Goal: Task Accomplishment & Management: Complete application form

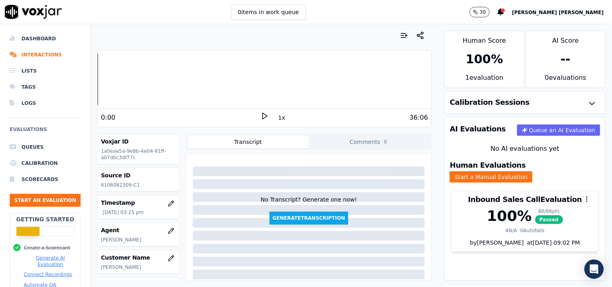
scroll to position [90, 0]
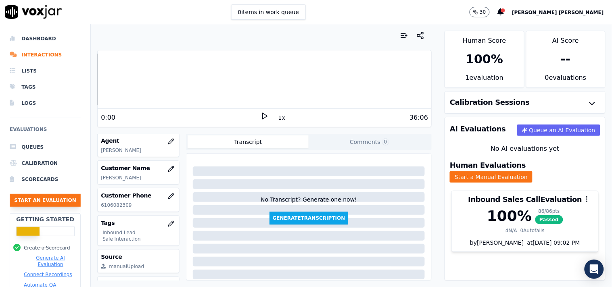
click at [51, 203] on button "Start an Evaluation" at bounding box center [45, 200] width 71 height 13
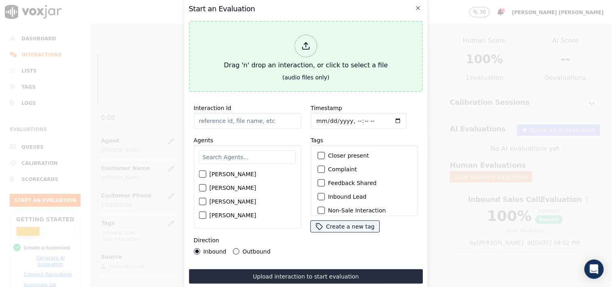
click at [302, 42] on icon at bounding box center [306, 46] width 9 height 9
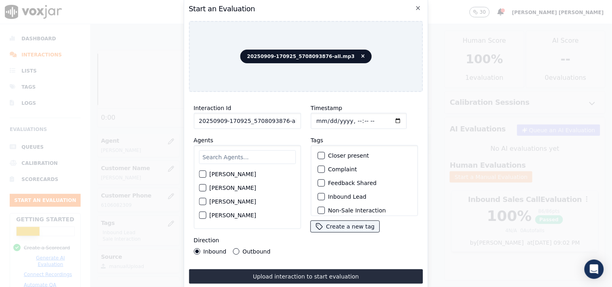
scroll to position [0, 4]
drag, startPoint x: 279, startPoint y: 119, endPoint x: 333, endPoint y: 126, distance: 55.0
click at [333, 126] on div "Interaction Id 20250909-170925_5708093876-all.mp3 Agents [PERSON_NAME] [PERSON_…" at bounding box center [306, 179] width 235 height 161
type input "20250909-170925_5708093876-C1"
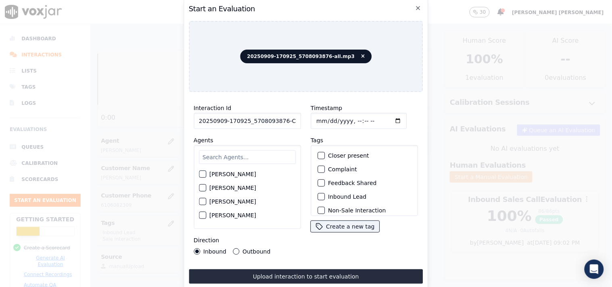
click at [320, 115] on input "Timestamp" at bounding box center [359, 121] width 96 height 16
type input "[DATE]T16:16"
click at [267, 153] on input "text" at bounding box center [247, 158] width 97 height 14
type input "stu"
click at [239, 174] on label "[PERSON_NAME]" at bounding box center [233, 177] width 47 height 6
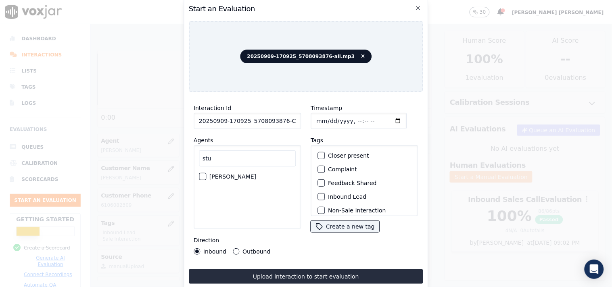
click at [206, 174] on button "[PERSON_NAME]" at bounding box center [202, 176] width 7 height 7
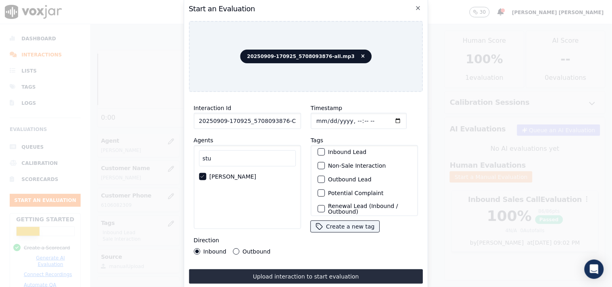
click at [341, 150] on label "Inbound Lead" at bounding box center [347, 152] width 38 height 6
click at [325, 150] on button "Inbound Lead" at bounding box center [321, 152] width 7 height 7
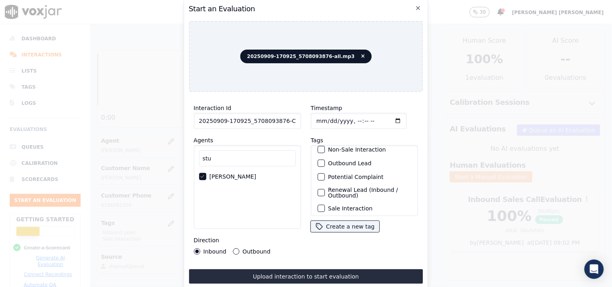
scroll to position [71, 0]
click at [352, 203] on label "Sale Interaction" at bounding box center [350, 206] width 44 height 6
click at [325, 202] on button "Sale Interaction" at bounding box center [321, 205] width 7 height 7
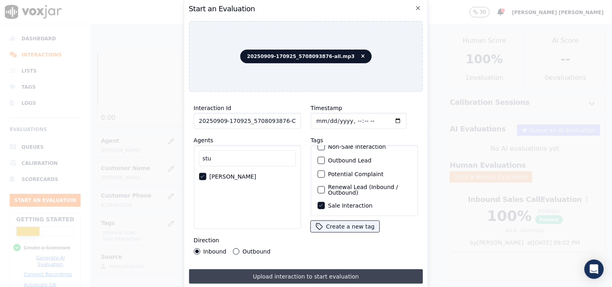
click at [321, 270] on button "Upload interaction to start evaluation" at bounding box center [306, 277] width 235 height 15
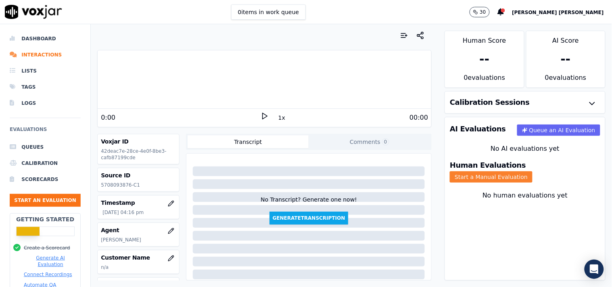
click at [514, 172] on button "Start a Manual Evaluation" at bounding box center [491, 177] width 83 height 11
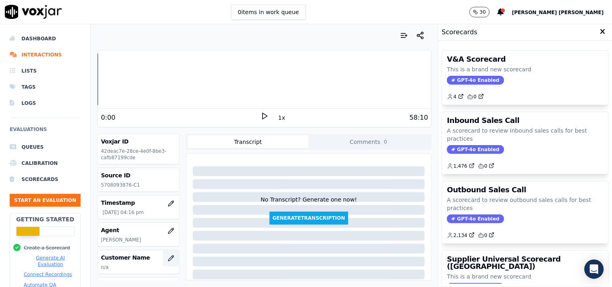
click at [168, 259] on icon "button" at bounding box center [171, 259] width 6 height 6
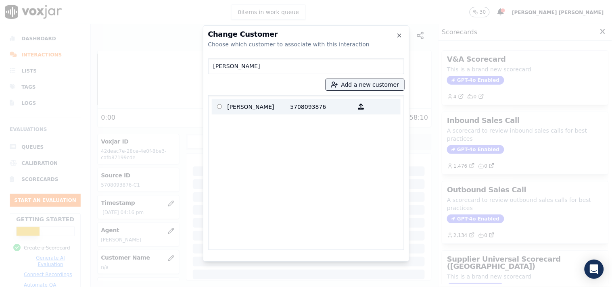
type input "[PERSON_NAME]"
click at [323, 103] on p "5708093876" at bounding box center [322, 107] width 63 height 13
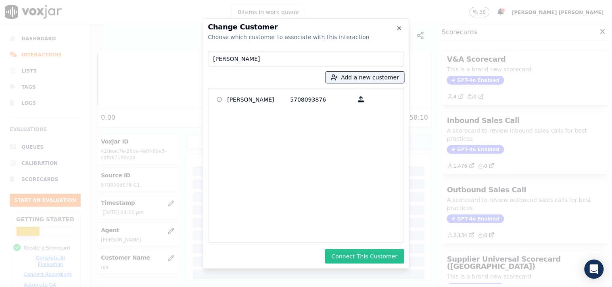
click at [368, 250] on button "Connect This Customer" at bounding box center [364, 257] width 79 height 15
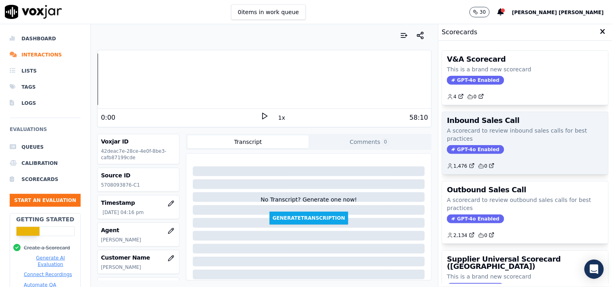
click at [457, 147] on span "GPT-4o Enabled" at bounding box center [475, 149] width 57 height 9
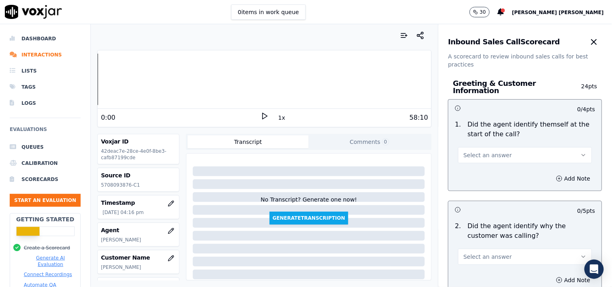
click at [483, 151] on span "Select an answer" at bounding box center [488, 155] width 48 height 8
click at [466, 167] on div "Yes" at bounding box center [511, 169] width 119 height 13
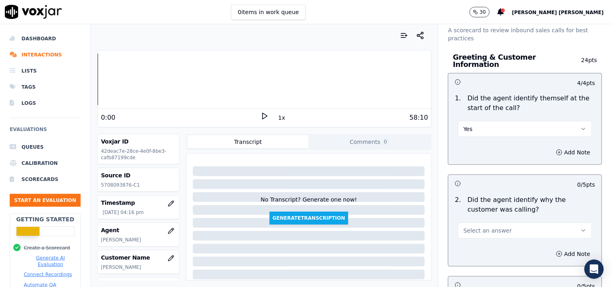
scroll to position [45, 0]
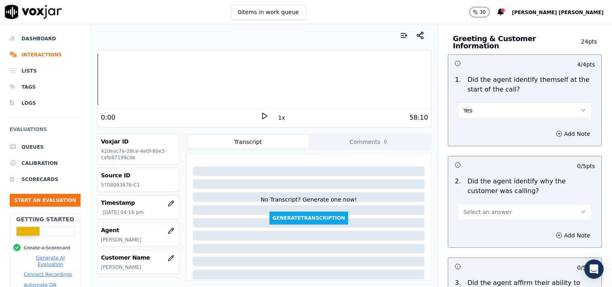
click at [473, 209] on span "Select an answer" at bounding box center [488, 212] width 48 height 8
click at [470, 221] on div "Yes" at bounding box center [511, 226] width 119 height 13
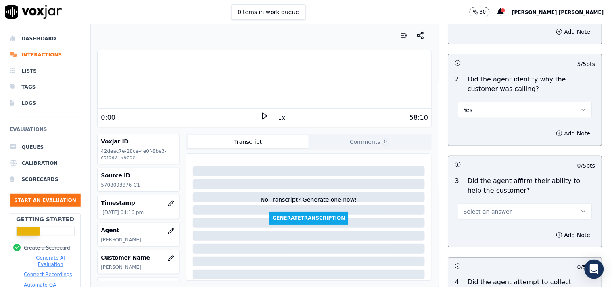
scroll to position [179, 0]
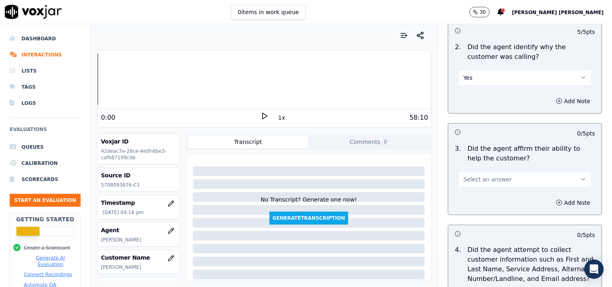
click at [470, 218] on div "4 / 4 pts 1 . Did the agent identify themself at the start of the call? Yes Add…" at bounding box center [526, 179] width 154 height 518
click at [475, 191] on div "Add Note" at bounding box center [525, 203] width 153 height 24
click at [478, 179] on span "Select an answer" at bounding box center [488, 180] width 48 height 8
click at [472, 194] on div "Yes" at bounding box center [511, 193] width 119 height 13
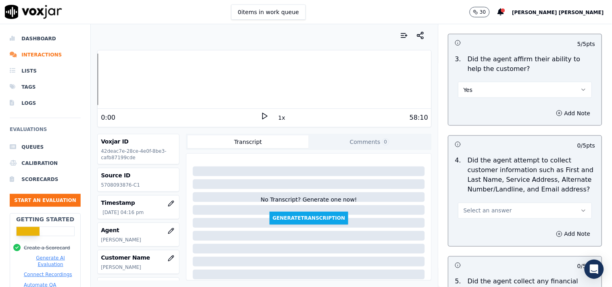
click at [474, 203] on button "Select an answer" at bounding box center [526, 211] width 134 height 16
click at [471, 224] on div "Yes" at bounding box center [511, 225] width 119 height 13
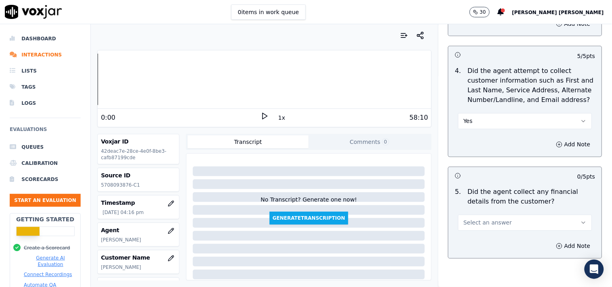
scroll to position [493, 0]
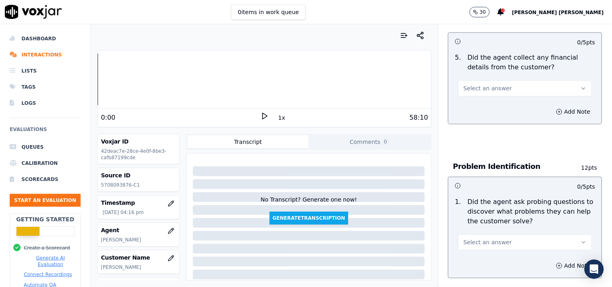
click at [486, 92] on button "Select an answer" at bounding box center [526, 88] width 134 height 16
click at [477, 104] on div "Yes" at bounding box center [511, 102] width 119 height 13
click at [476, 239] on span "Select an answer" at bounding box center [488, 243] width 48 height 8
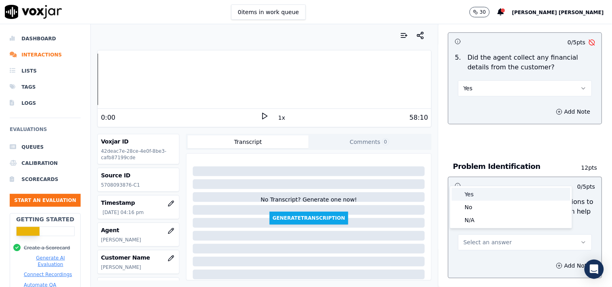
click at [467, 187] on body "0 items in work queue 30 [PERSON_NAME] [PERSON_NAME] Dashboard Interactions Lis…" at bounding box center [306, 143] width 612 height 287
click at [467, 192] on div "Yes" at bounding box center [511, 194] width 119 height 13
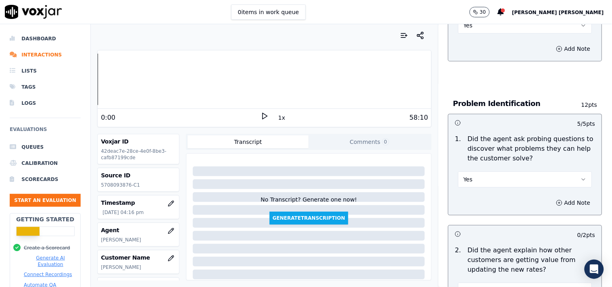
scroll to position [538, 0]
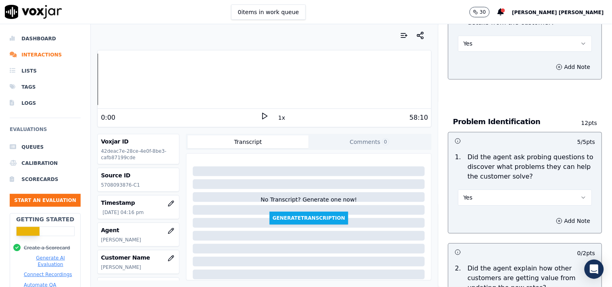
click at [468, 39] on button "Yes" at bounding box center [526, 44] width 134 height 16
click at [477, 75] on div "No" at bounding box center [511, 70] width 119 height 13
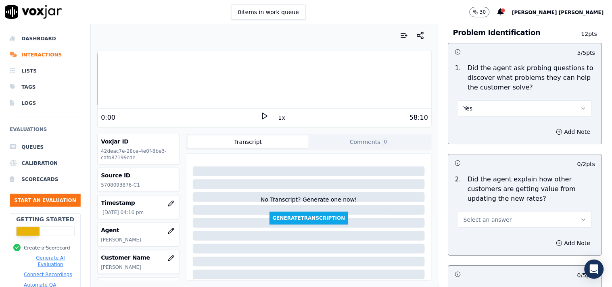
scroll to position [628, 0]
click at [469, 216] on span "Select an answer" at bounding box center [488, 220] width 48 height 8
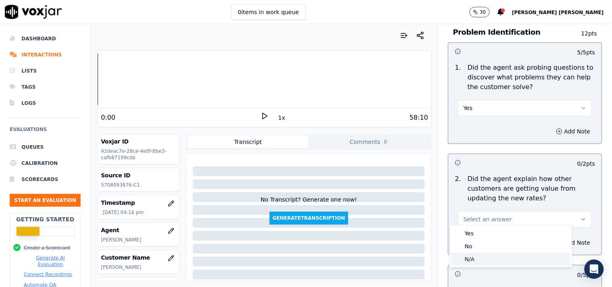
click at [465, 257] on div "N/A" at bounding box center [511, 259] width 119 height 13
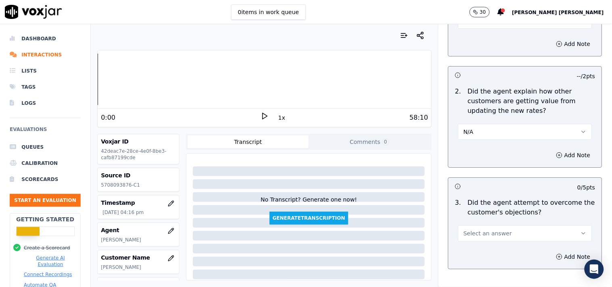
scroll to position [717, 0]
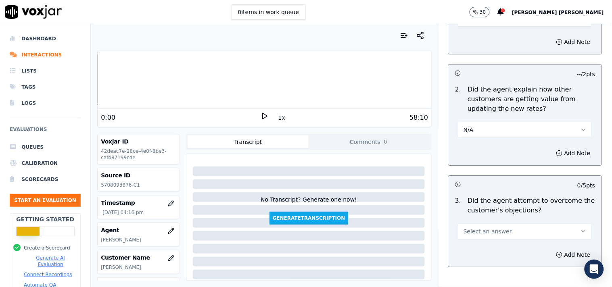
click at [469, 228] on span "Select an answer" at bounding box center [488, 232] width 48 height 8
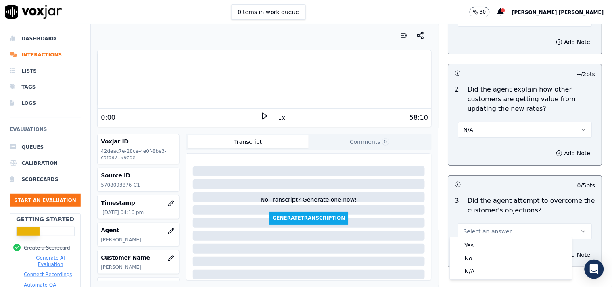
click at [459, 187] on div "0 / 5 pts" at bounding box center [525, 184] width 153 height 17
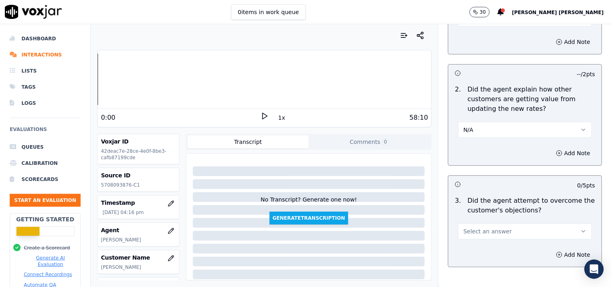
click at [473, 228] on span "Select an answer" at bounding box center [488, 232] width 48 height 8
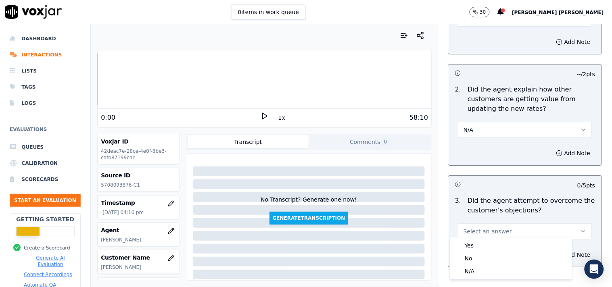
scroll to position [130, 0]
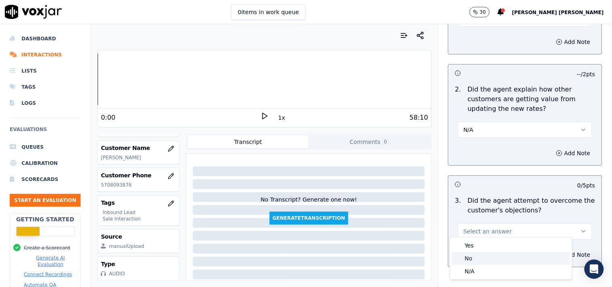
click at [484, 256] on div "No" at bounding box center [511, 258] width 119 height 13
click at [552, 252] on button "Add Note" at bounding box center [574, 255] width 44 height 11
click at [551, 252] on button "Hide note" at bounding box center [573, 255] width 45 height 11
click at [557, 252] on icon "button" at bounding box center [560, 255] width 6 height 6
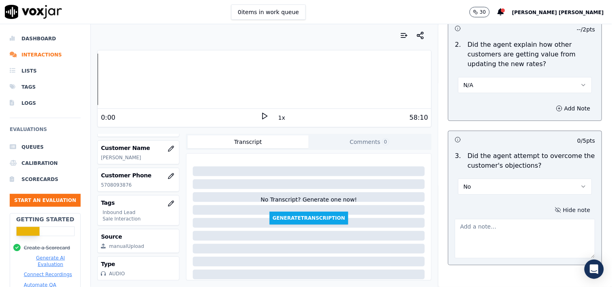
click at [481, 226] on textarea at bounding box center [525, 239] width 140 height 40
paste textarea "54:42: And I won't get shut off, correct?"
click at [469, 224] on textarea "54:42: And I won't get shut off, correct?" at bounding box center [525, 239] width 140 height 40
click at [514, 229] on textarea "when cx ask this question-54:42-And I won't get shut off, correct?" at bounding box center [525, 239] width 140 height 40
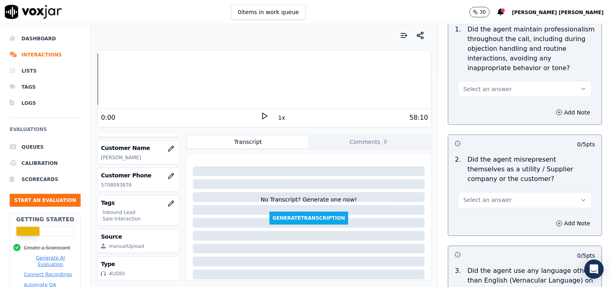
scroll to position [1032, 0]
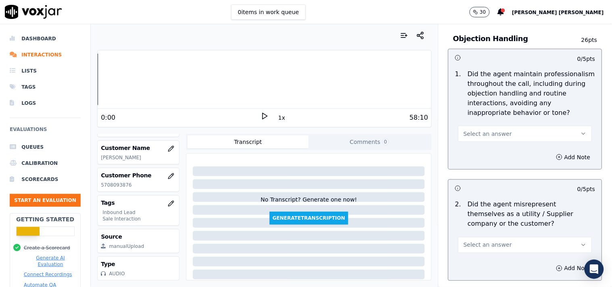
type textarea "when cx ask this question-54:42-And I won't get shut off, correct? But there wa…"
click at [516, 135] on button "Select an answer" at bounding box center [526, 134] width 134 height 16
click at [489, 149] on div "Yes" at bounding box center [511, 148] width 119 height 13
click at [504, 237] on button "Select an answer" at bounding box center [526, 245] width 134 height 16
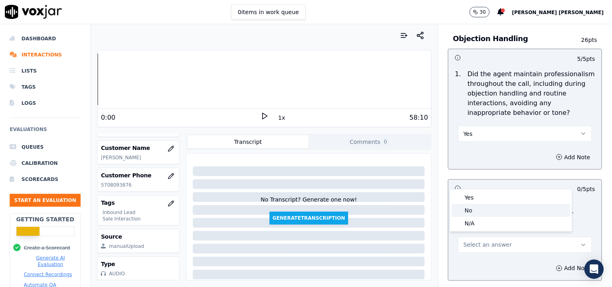
click at [491, 205] on div "No" at bounding box center [511, 210] width 119 height 13
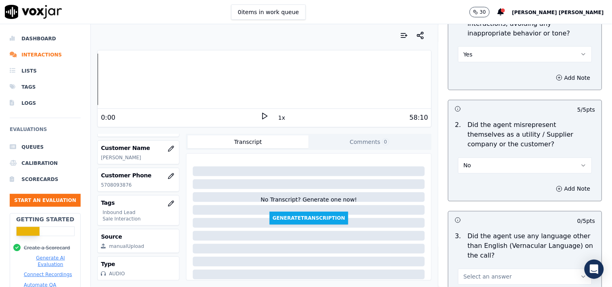
scroll to position [1166, 0]
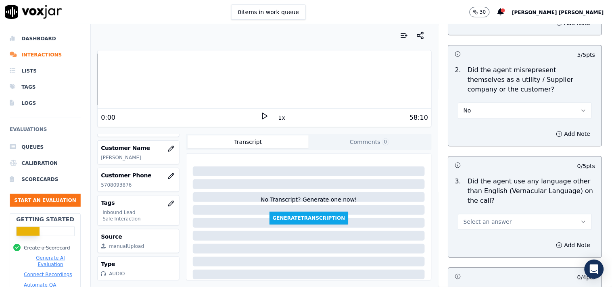
click at [505, 215] on button "Select an answer" at bounding box center [526, 222] width 134 height 16
click at [487, 244] on div "No" at bounding box center [511, 249] width 119 height 13
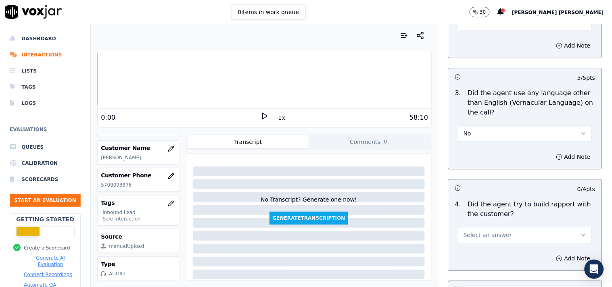
scroll to position [1256, 0]
click at [487, 239] on button "Select an answer" at bounding box center [526, 234] width 134 height 16
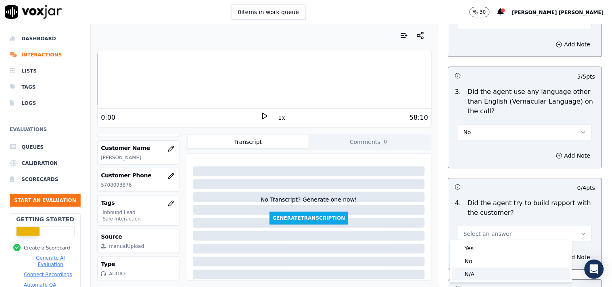
drag, startPoint x: 481, startPoint y: 269, endPoint x: 484, endPoint y: 264, distance: 6.1
click at [481, 270] on div "N/A" at bounding box center [511, 274] width 119 height 13
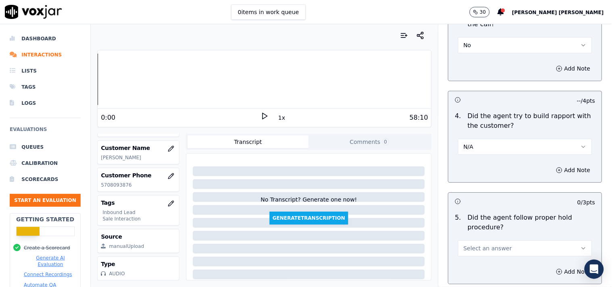
scroll to position [1346, 0]
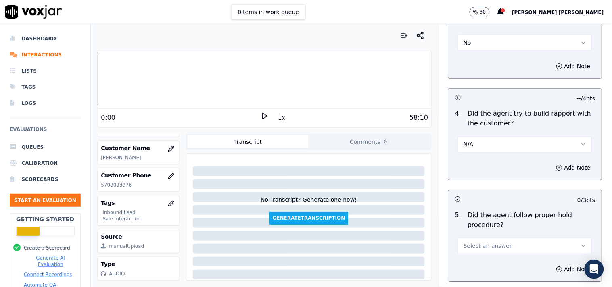
click at [493, 238] on button "Select an answer" at bounding box center [526, 246] width 134 height 16
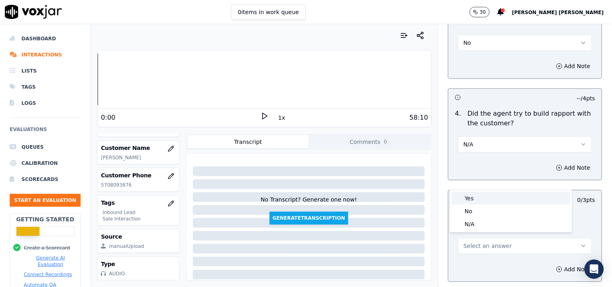
click at [482, 197] on div "Yes" at bounding box center [511, 198] width 119 height 13
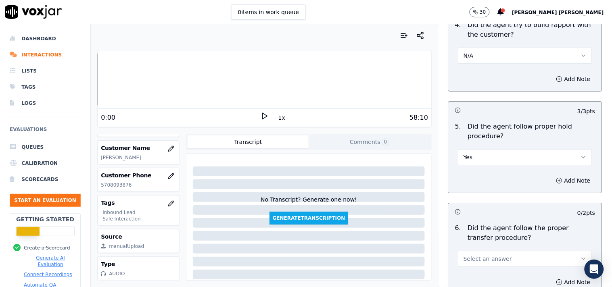
scroll to position [1435, 0]
click at [483, 256] on span "Select an answer" at bounding box center [488, 258] width 48 height 8
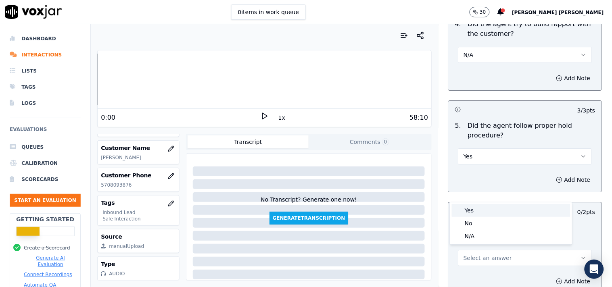
click at [480, 205] on div "Yes" at bounding box center [511, 210] width 119 height 13
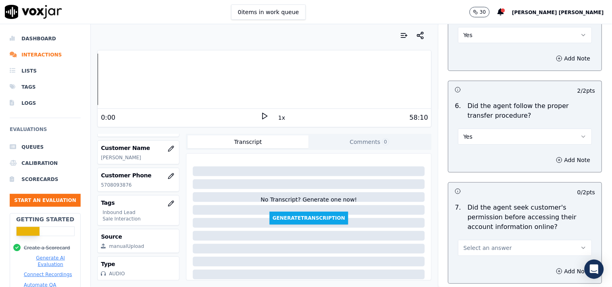
scroll to position [1570, 0]
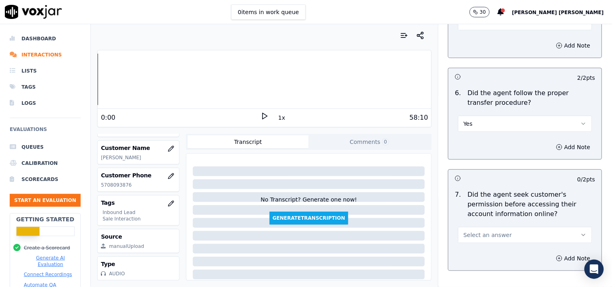
click at [489, 231] on span "Select an answer" at bounding box center [488, 235] width 48 height 8
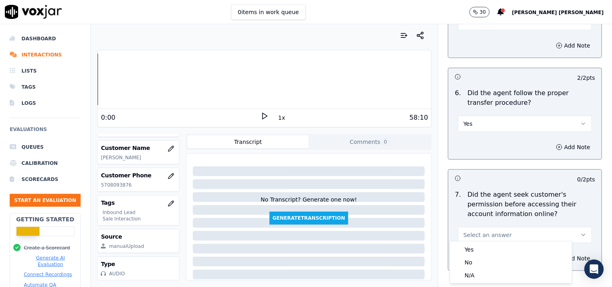
click at [471, 242] on div "Yes No N/A" at bounding box center [512, 263] width 122 height 42
click at [470, 248] on div "Yes" at bounding box center [511, 249] width 119 height 13
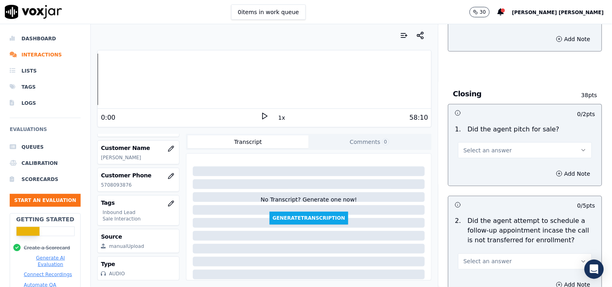
scroll to position [1794, 0]
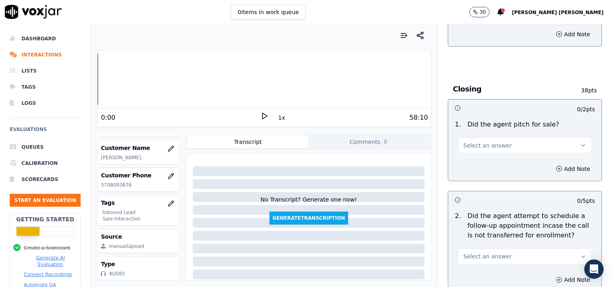
click at [501, 130] on div "Select an answer" at bounding box center [525, 142] width 147 height 24
click at [499, 138] on button "Select an answer" at bounding box center [526, 146] width 134 height 16
click at [484, 163] on div "Yes" at bounding box center [511, 160] width 119 height 13
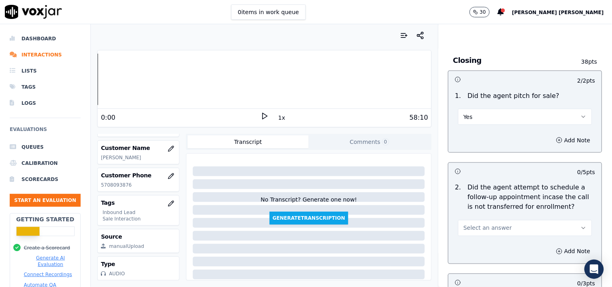
scroll to position [1839, 0]
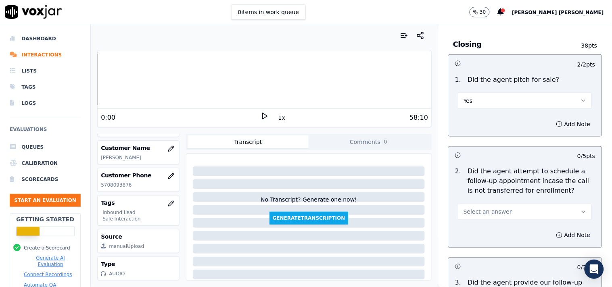
click at [495, 204] on button "Select an answer" at bounding box center [526, 212] width 134 height 16
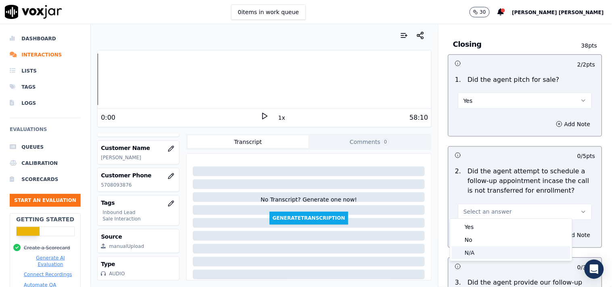
click at [487, 247] on div "N/A" at bounding box center [511, 253] width 119 height 13
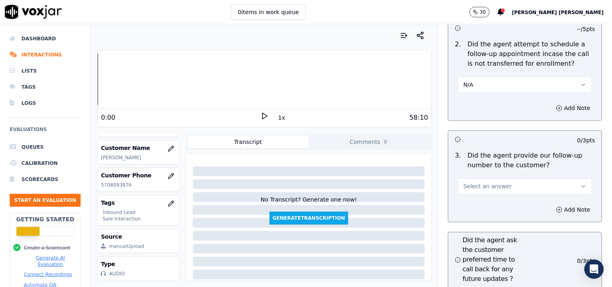
scroll to position [1973, 0]
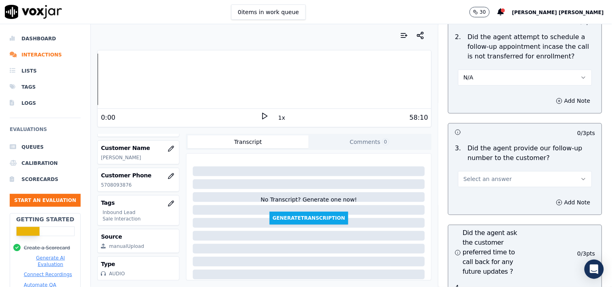
click at [498, 176] on button "Select an answer" at bounding box center [526, 180] width 134 height 16
click at [496, 191] on div "Yes" at bounding box center [511, 194] width 119 height 13
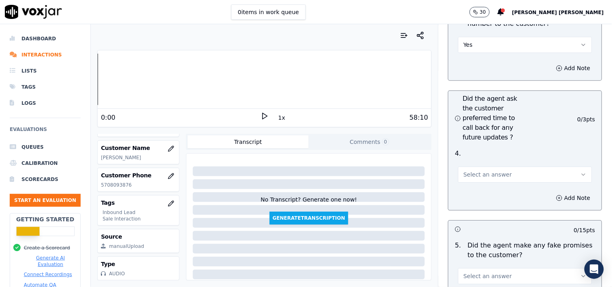
click at [514, 170] on button "Select an answer" at bounding box center [526, 175] width 134 height 16
click at [499, 191] on div "Yes" at bounding box center [511, 189] width 119 height 13
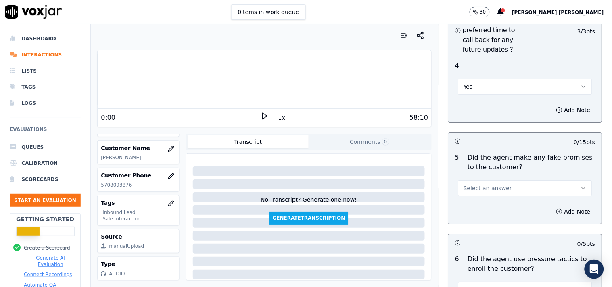
scroll to position [2198, 0]
click at [502, 181] on button "Select an answer" at bounding box center [526, 187] width 134 height 16
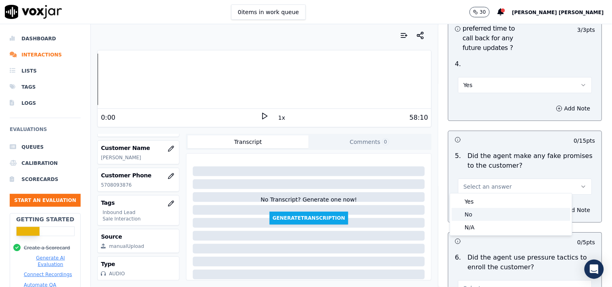
click at [494, 216] on div "No" at bounding box center [511, 214] width 119 height 13
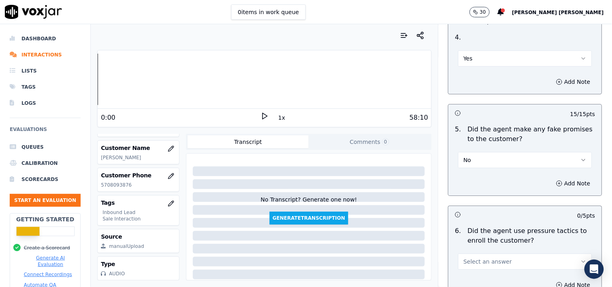
scroll to position [2243, 0]
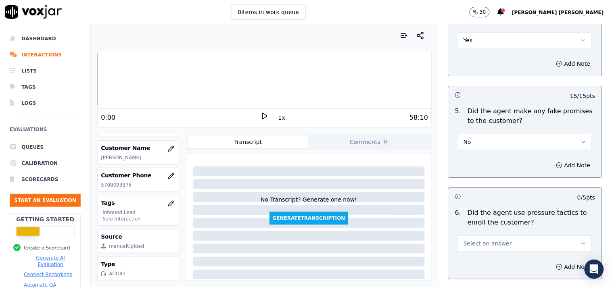
click at [503, 239] on button "Select an answer" at bounding box center [526, 244] width 134 height 16
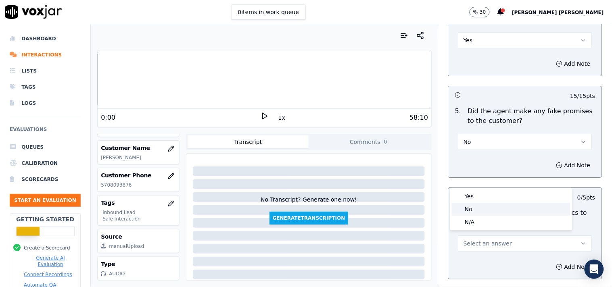
click at [492, 208] on div "No" at bounding box center [511, 209] width 119 height 13
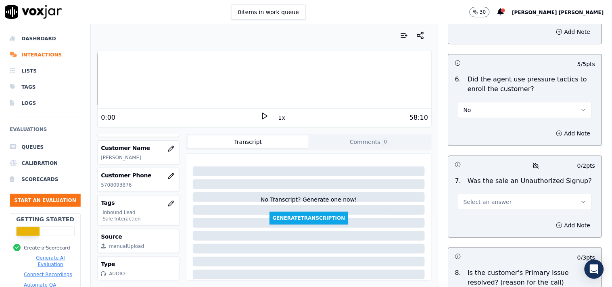
scroll to position [2377, 0]
click at [499, 199] on button "Select an answer" at bounding box center [526, 201] width 134 height 16
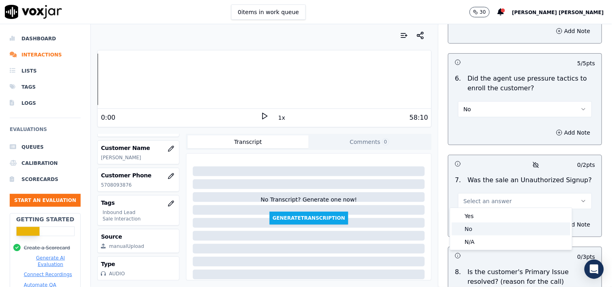
click at [487, 224] on div "No" at bounding box center [511, 229] width 119 height 13
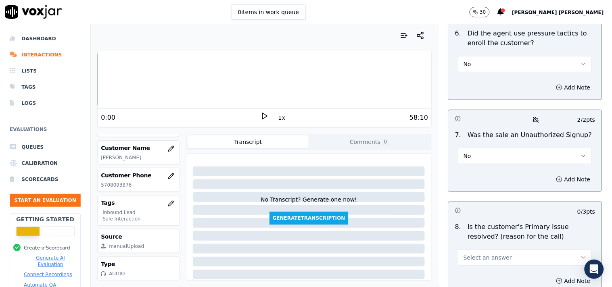
scroll to position [2467, 0]
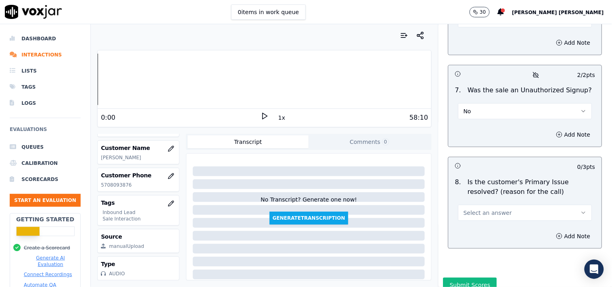
click at [494, 209] on span "Select an answer" at bounding box center [488, 213] width 48 height 8
click at [482, 247] on div "No" at bounding box center [511, 241] width 119 height 13
click at [552, 232] on button "Add Note" at bounding box center [574, 236] width 44 height 11
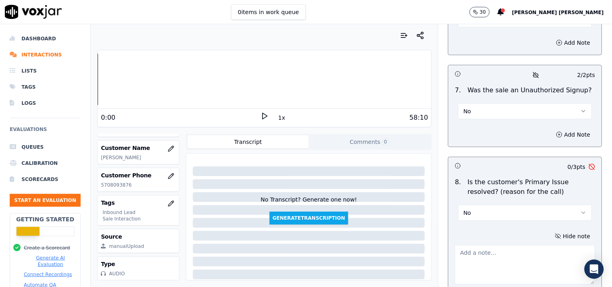
click at [463, 262] on textarea at bounding box center [525, 265] width 140 height 40
paste textarea "@22:50:Customer- Just just to be connected to make my payment @54:31: when cx s…"
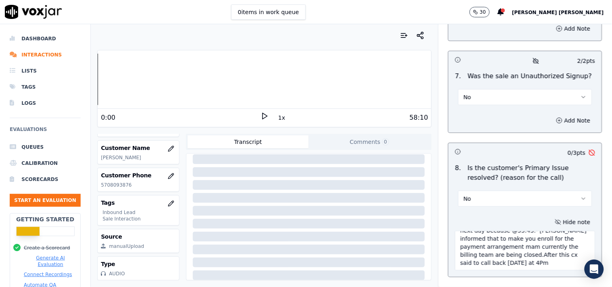
scroll to position [135, 0]
type textarea "@22:50:Customer- Just just to be connected to make my payment @54:31: when cx s…"
click at [208, 206] on div at bounding box center [309, 211] width 233 height 10
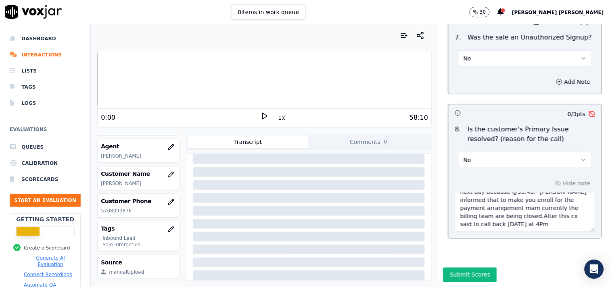
scroll to position [90, 0]
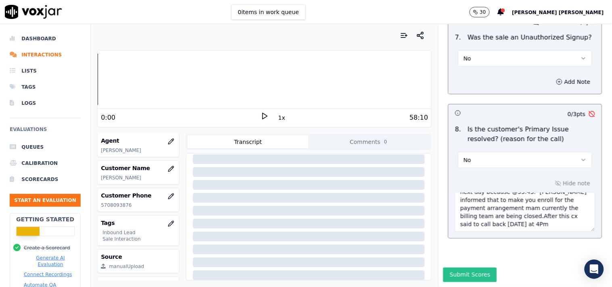
click at [457, 268] on button "Submit Scores" at bounding box center [471, 275] width 54 height 15
